Goal: Find specific fact: Find specific fact

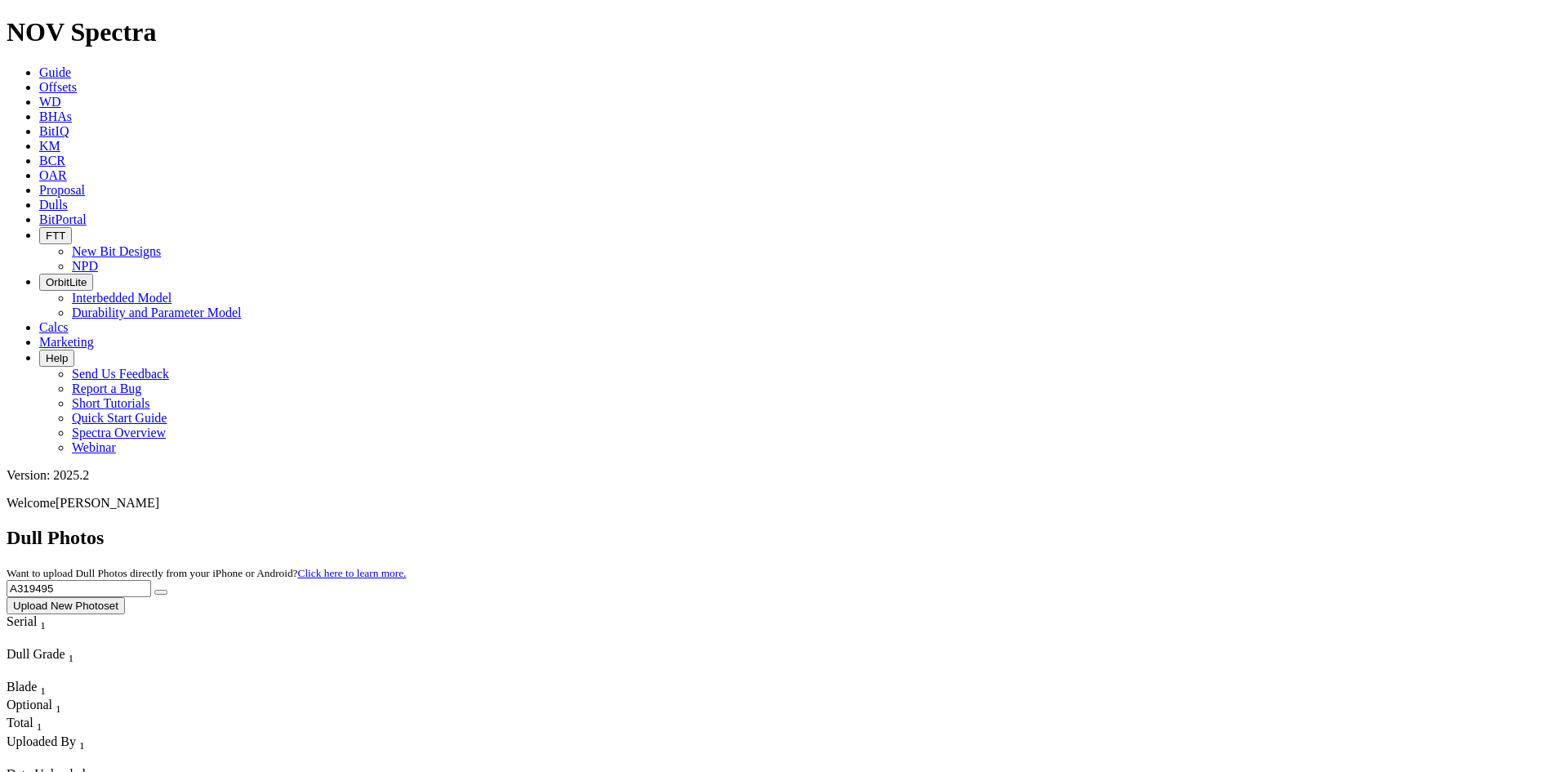
click at [1077, 527] on div "Dull Photos Want to upload Dull Photos directly from your iPhone or Android? Cl…" at bounding box center [784, 571] width 1556 height 87
type input "A297658"
click at [154, 590] on button "submit" at bounding box center [160, 593] width 13 height 5
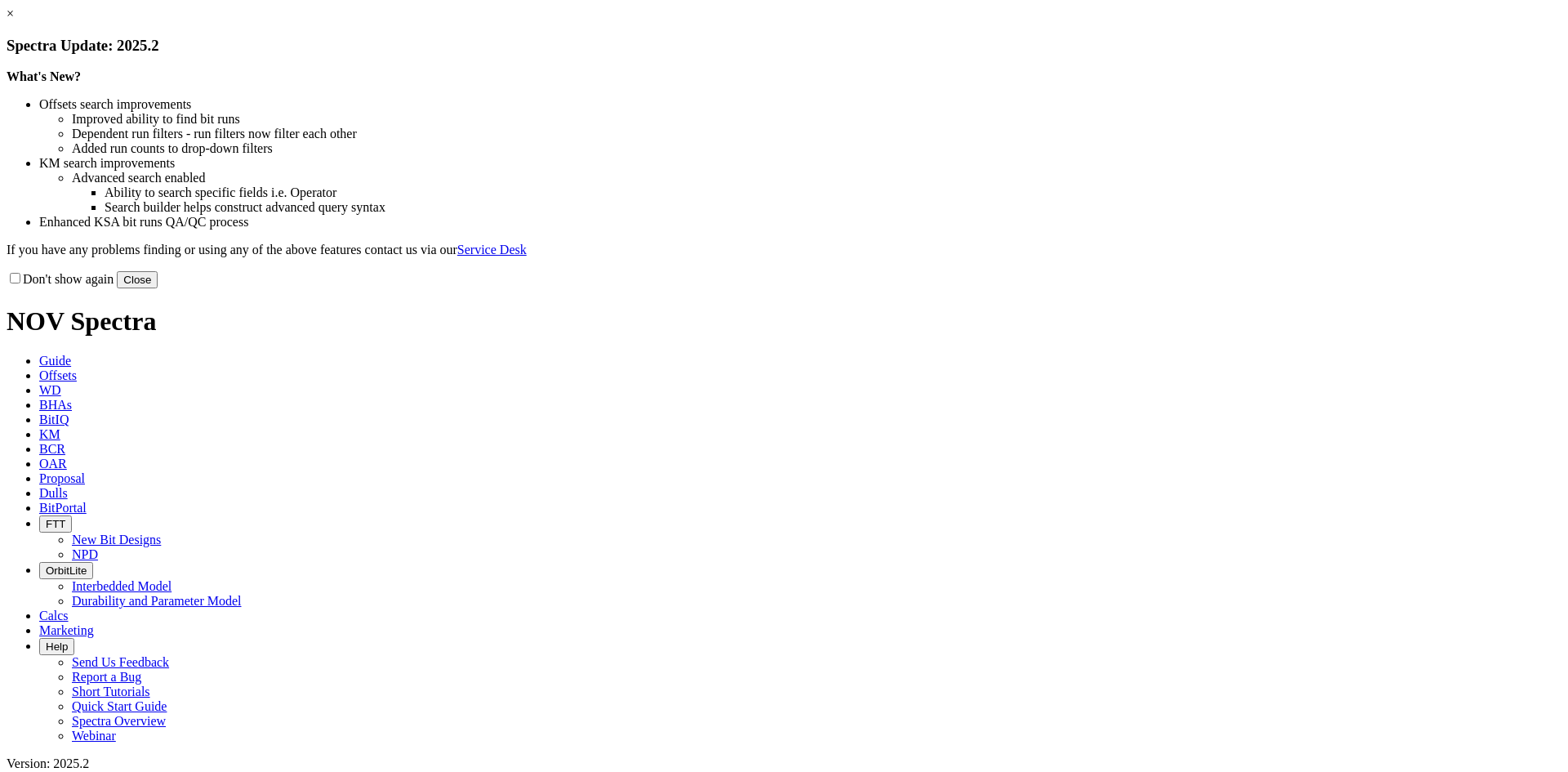
click at [158, 288] on button "Close" at bounding box center [137, 280] width 41 height 17
